Goal: Transaction & Acquisition: Obtain resource

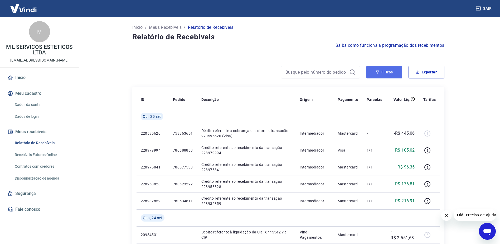
click at [387, 71] on button "Filtros" at bounding box center [384, 72] width 36 height 13
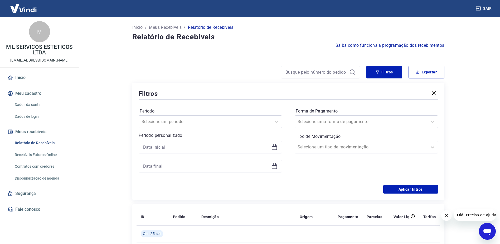
click at [273, 147] on icon at bounding box center [274, 147] width 6 height 6
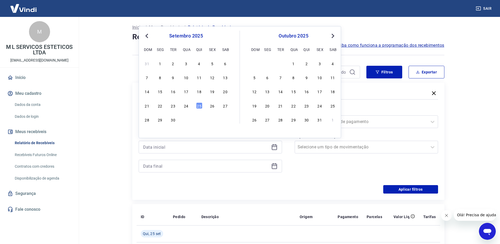
click at [162, 62] on div "1" at bounding box center [160, 63] width 6 height 6
type input "01/09/2025"
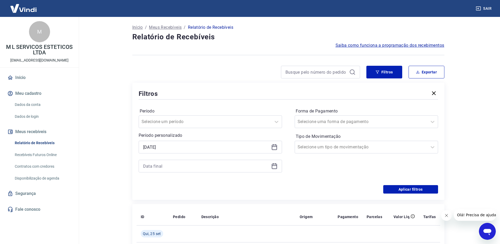
click at [275, 168] on icon at bounding box center [274, 165] width 5 height 5
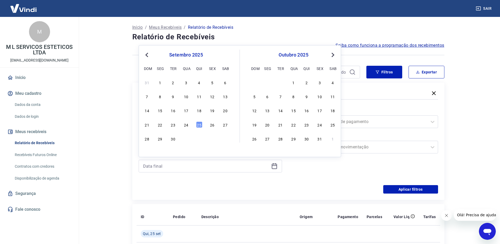
click at [200, 128] on div "31 1 2 3 4 5 6 7 8 9 10 11 12 13 14 15 16 17 18 19 20 21 22 23 24 25 26 27 28 2…" at bounding box center [186, 110] width 86 height 64
click at [198, 124] on div "25" at bounding box center [199, 124] width 6 height 6
type input "25/09/2025"
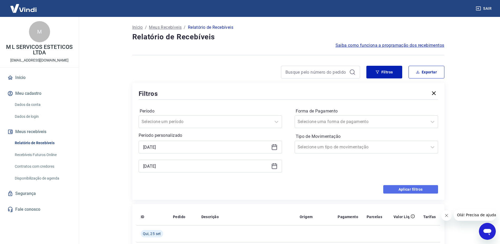
click at [408, 189] on button "Aplicar filtros" at bounding box center [410, 189] width 55 height 8
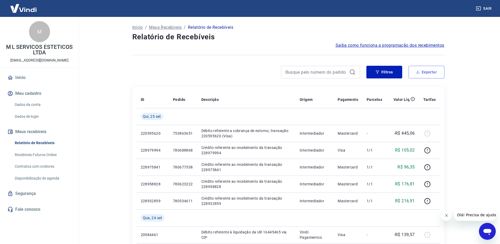
click at [421, 70] on button "Exportar" at bounding box center [427, 72] width 36 height 13
type input "01/09/2025"
type input "25/09/2025"
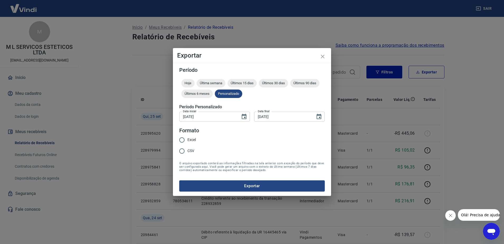
click at [192, 137] on label "Excel" at bounding box center [186, 139] width 20 height 11
click at [187, 137] on input "Excel" at bounding box center [181, 139] width 11 height 11
radio input "true"
click at [260, 181] on button "Exportar" at bounding box center [251, 185] width 145 height 11
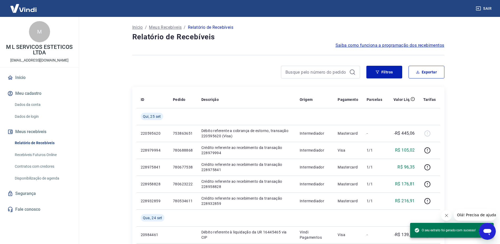
click at [484, 9] on button "Sair" at bounding box center [484, 9] width 19 height 10
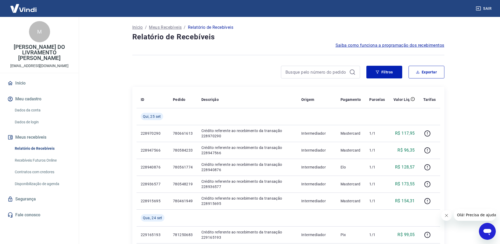
click at [389, 79] on div "Filtros Exportar" at bounding box center [288, 74] width 312 height 17
click at [389, 70] on button "Filtros" at bounding box center [384, 72] width 36 height 13
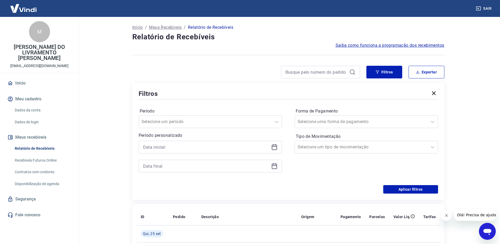
click at [273, 147] on icon at bounding box center [274, 146] width 5 height 1
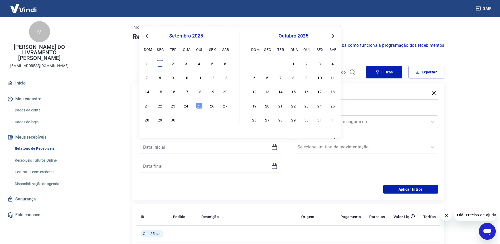
click at [159, 66] on div "1" at bounding box center [160, 63] width 6 height 6
type input "01/09/2025"
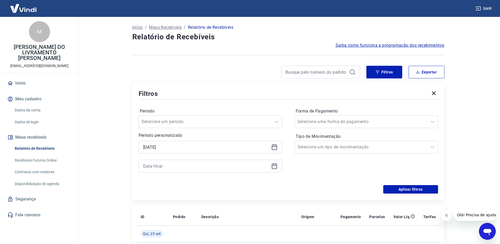
click at [275, 167] on icon at bounding box center [274, 166] width 6 height 6
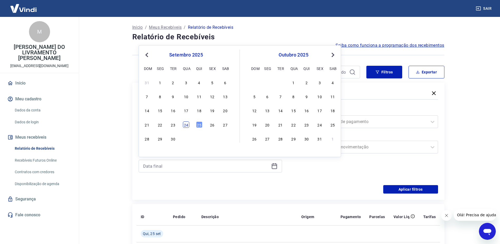
click at [187, 124] on div "24" at bounding box center [186, 124] width 6 height 6
type input "24/09/2025"
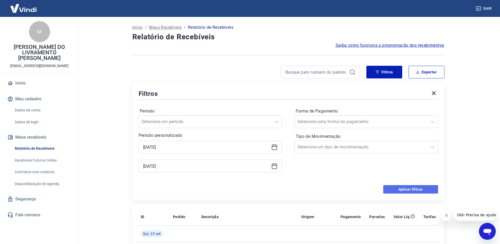
click at [414, 187] on button "Aplicar filtros" at bounding box center [410, 189] width 55 height 8
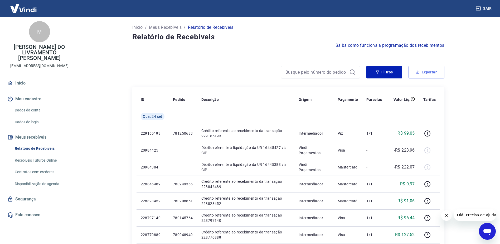
click at [426, 75] on button "Exportar" at bounding box center [427, 72] width 36 height 13
type input "01/09/2025"
type input "24/09/2025"
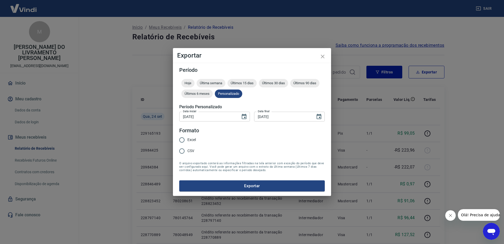
click at [193, 138] on span "Excel" at bounding box center [191, 140] width 8 height 6
click at [187, 138] on input "Excel" at bounding box center [181, 139] width 11 height 11
radio input "true"
click at [251, 182] on button "Exportar" at bounding box center [251, 185] width 145 height 11
